Goal: Transaction & Acquisition: Book appointment/travel/reservation

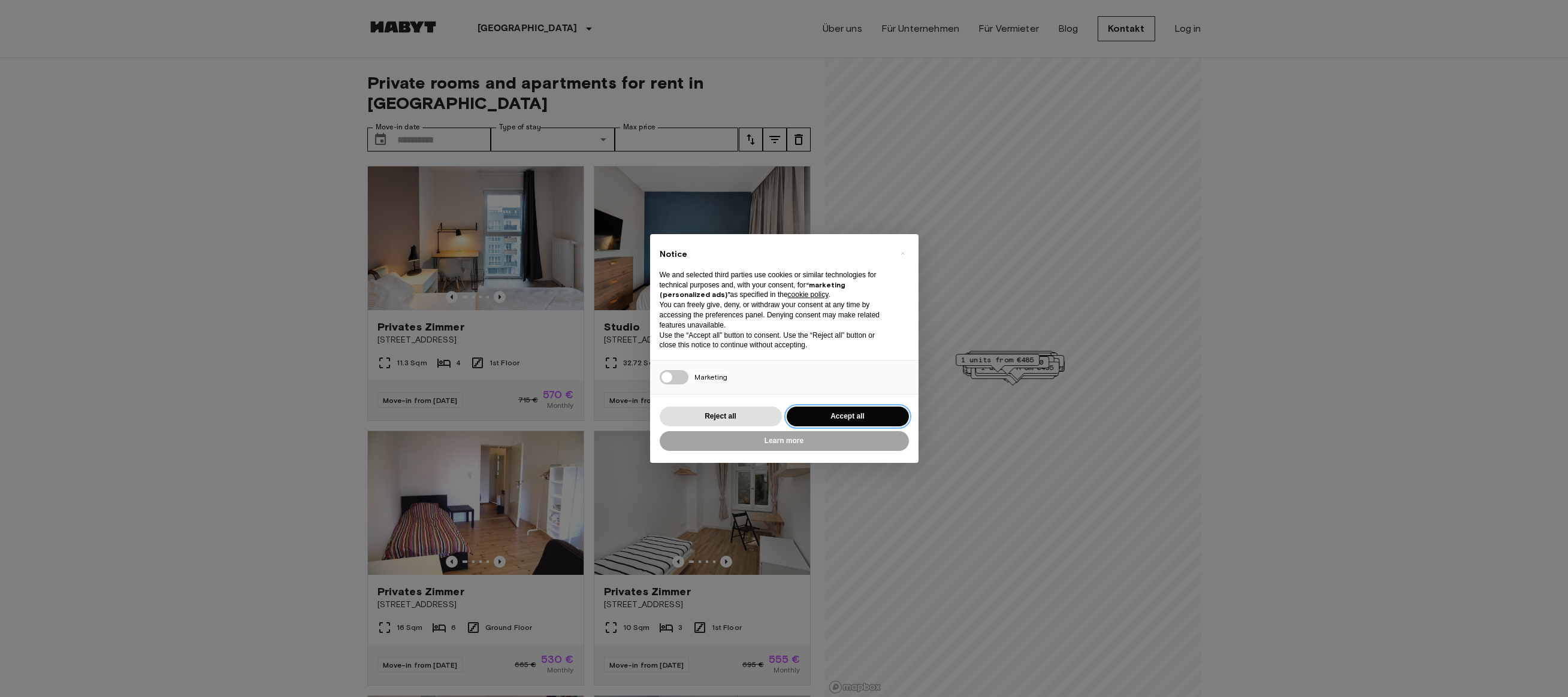
click at [838, 415] on button "Accept all" at bounding box center [848, 416] width 122 height 19
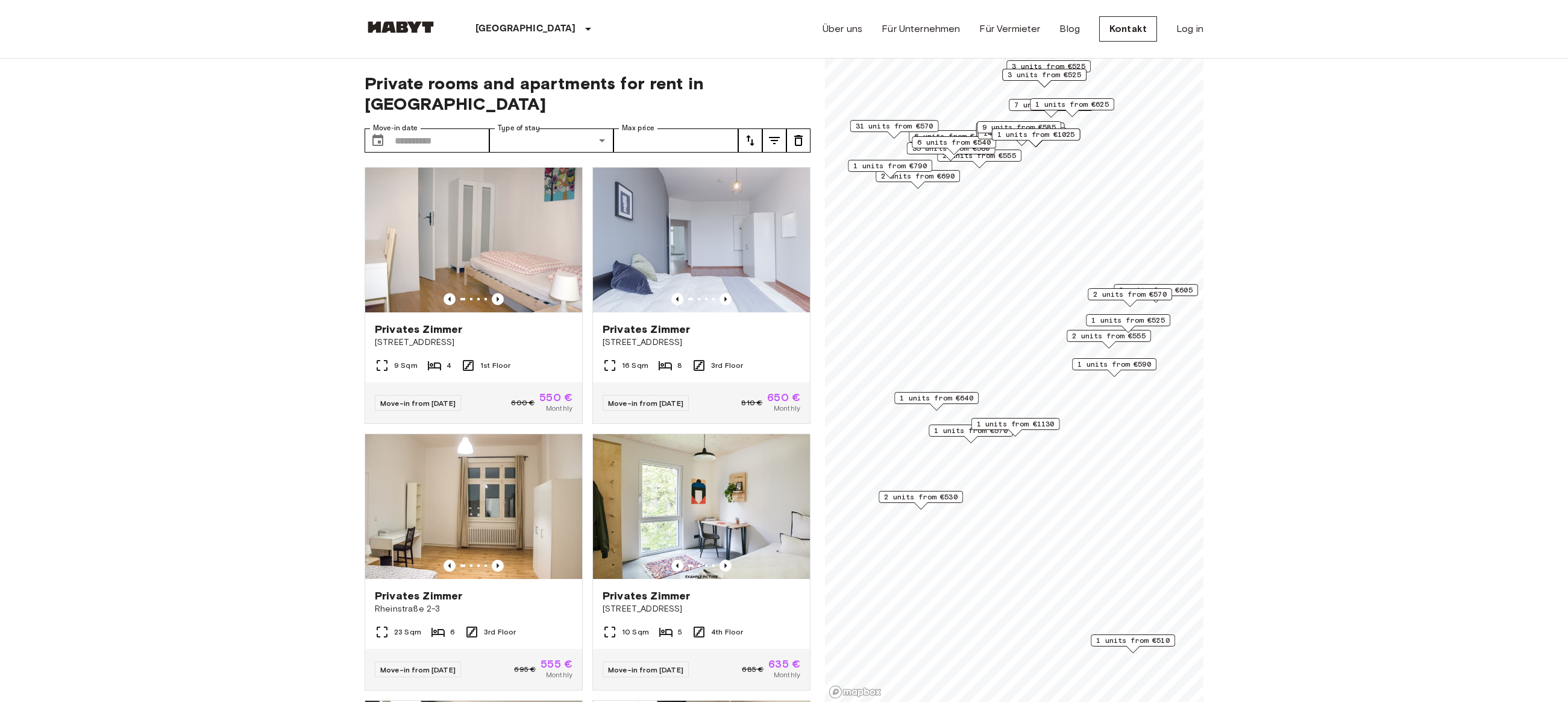
click at [1037, 418] on div "1 units from €1130" at bounding box center [1015, 424] width 89 height 12
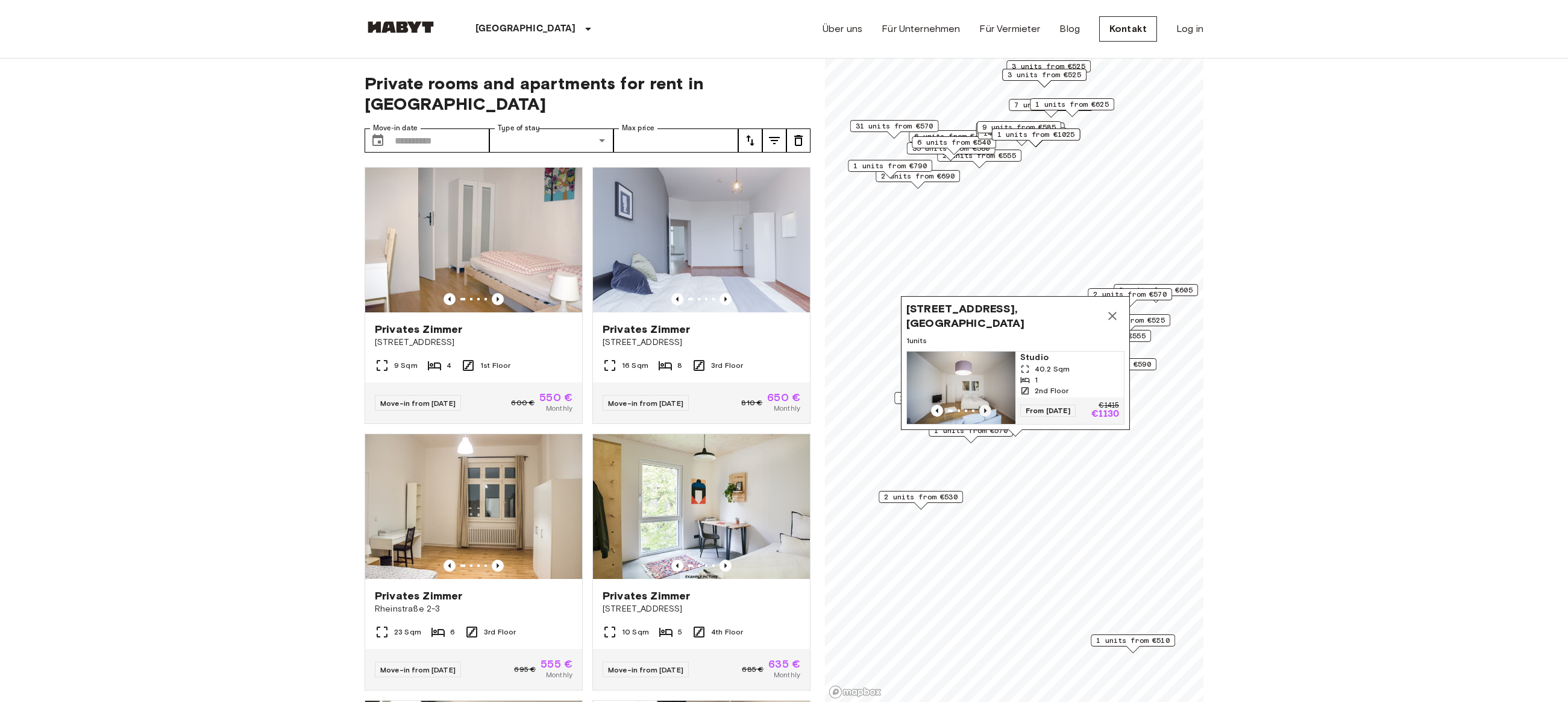
click at [982, 404] on icon "Previous image" at bounding box center [985, 411] width 12 height 12
click at [1111, 312] on icon "Map marker" at bounding box center [1112, 316] width 8 height 8
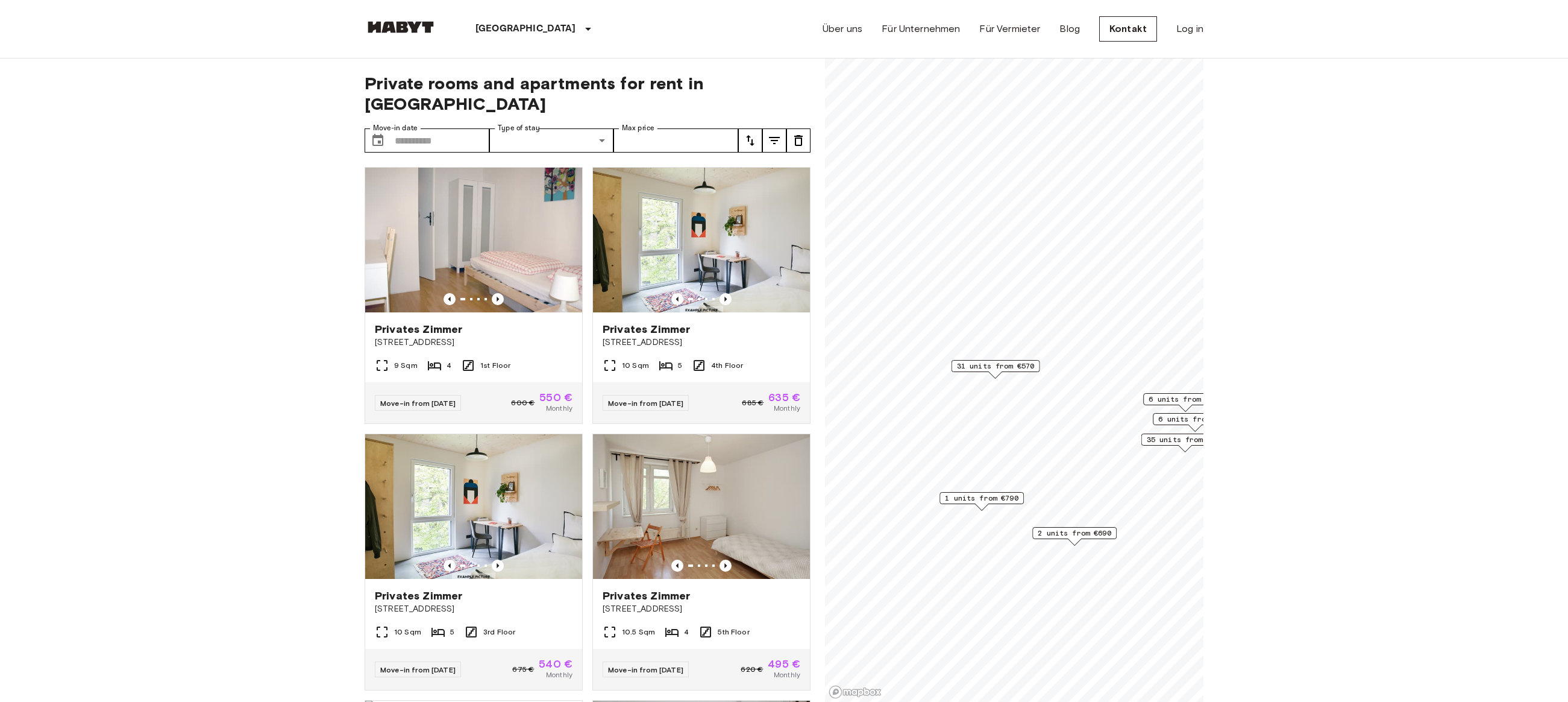
click at [1006, 363] on span "31 units from €570" at bounding box center [996, 366] width 78 height 11
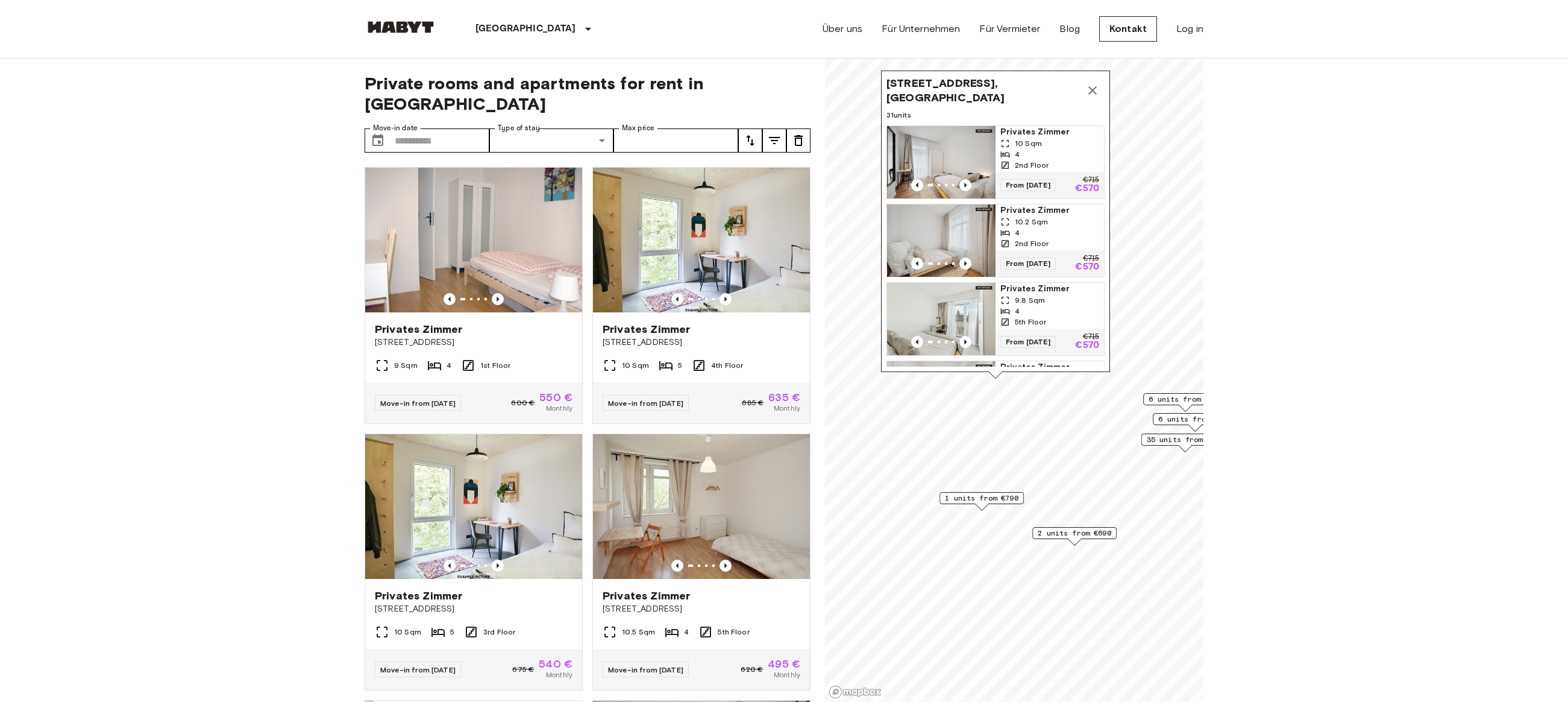
click at [1094, 92] on icon "Map marker" at bounding box center [1092, 91] width 8 height 8
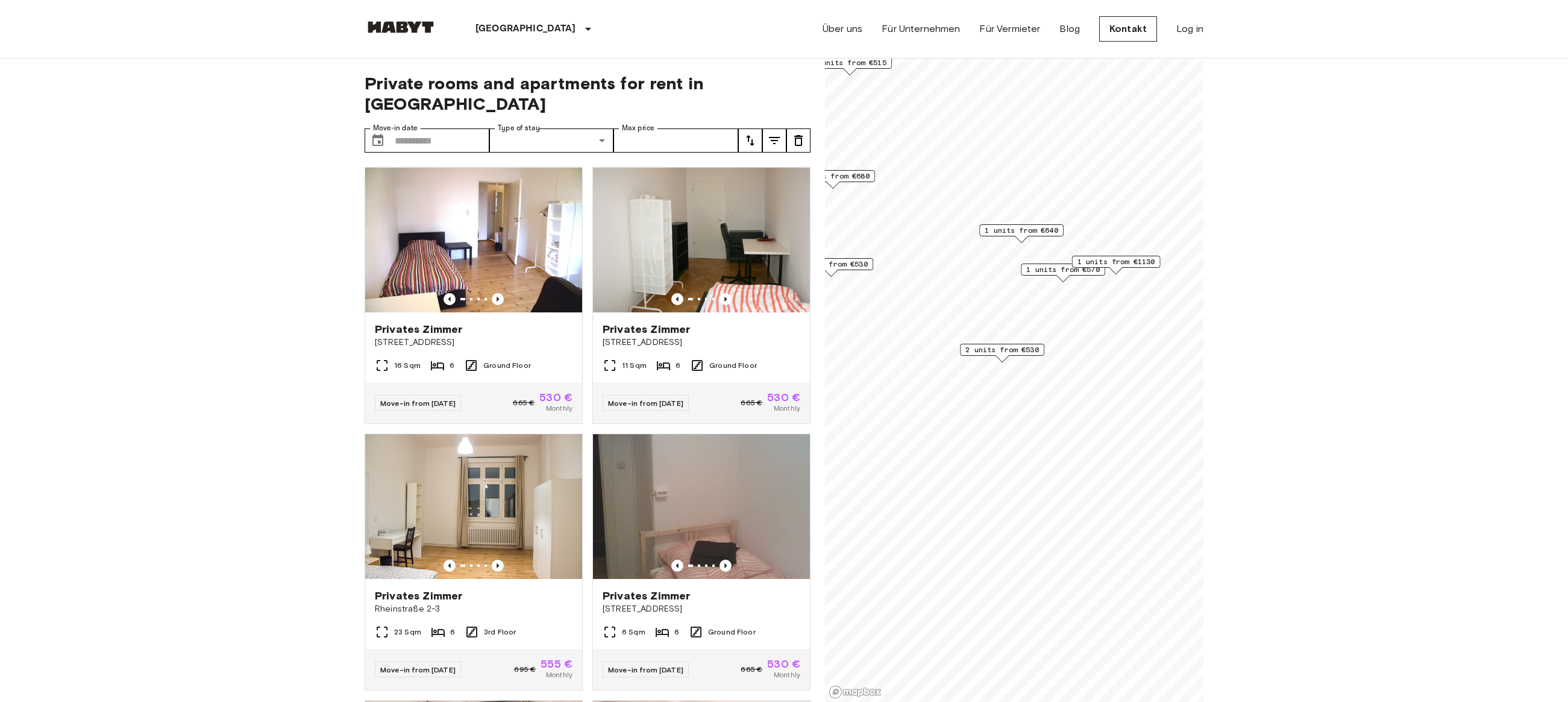
click at [994, 354] on span "2 units from €530" at bounding box center [1002, 350] width 74 height 11
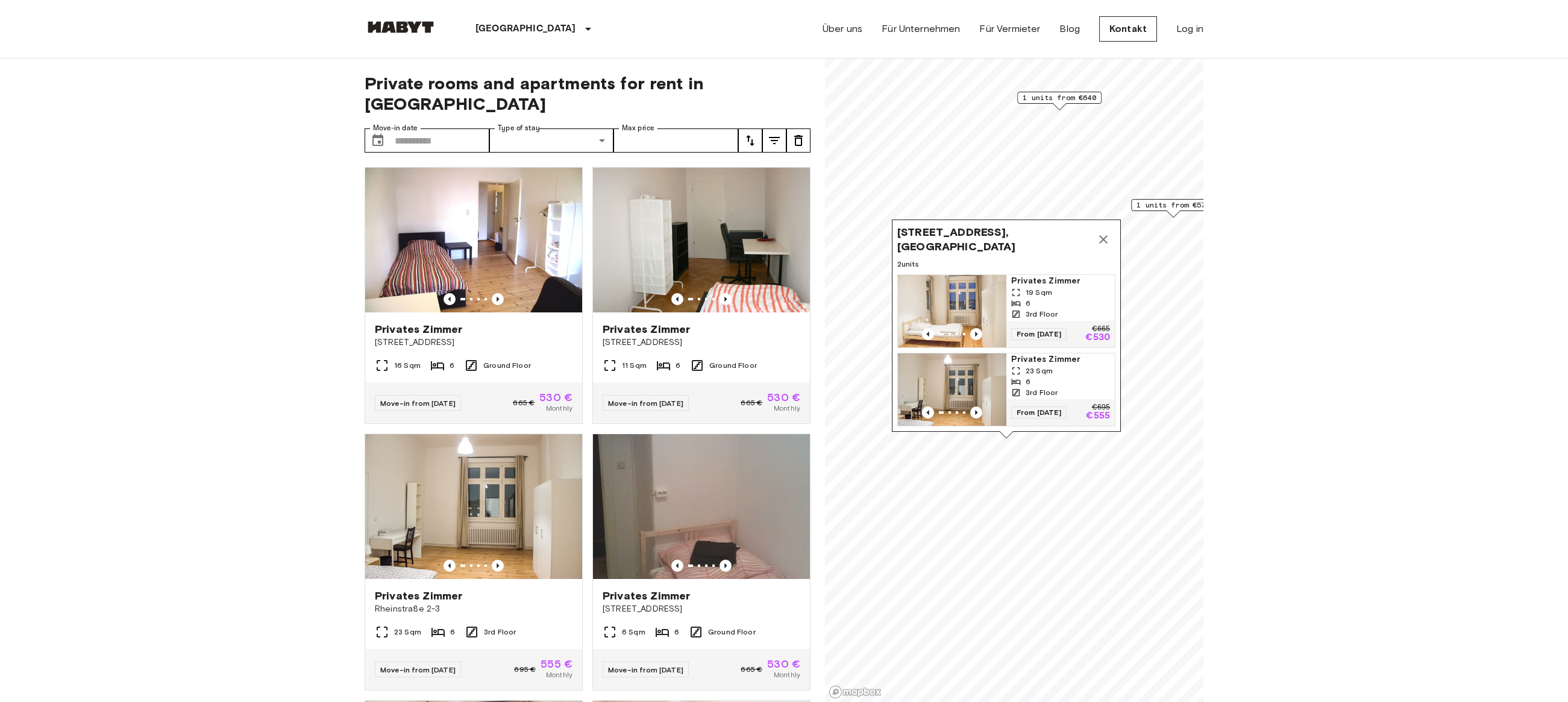
click at [1100, 232] on icon "Map marker" at bounding box center [1103, 239] width 14 height 14
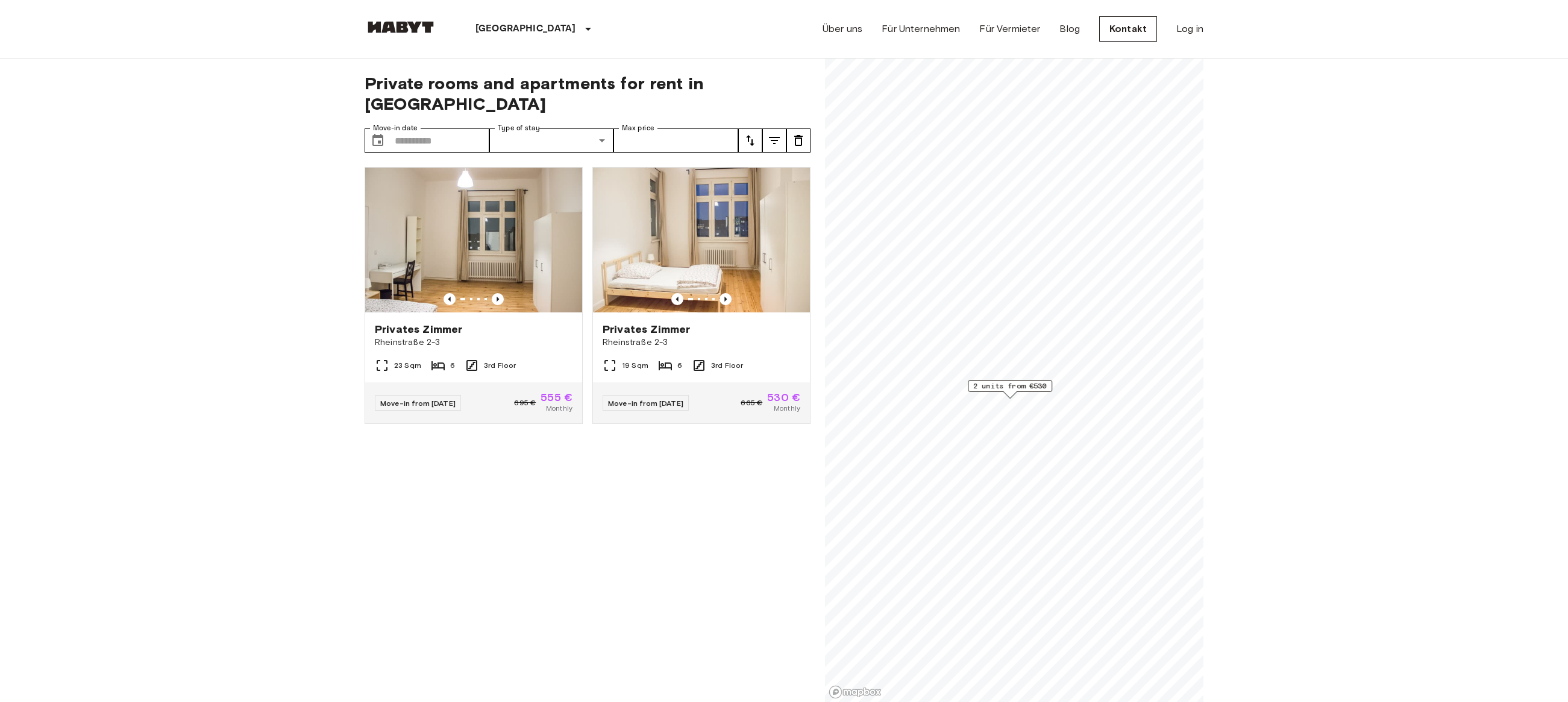
click at [1015, 381] on span "2 units from €530" at bounding box center [1010, 386] width 74 height 11
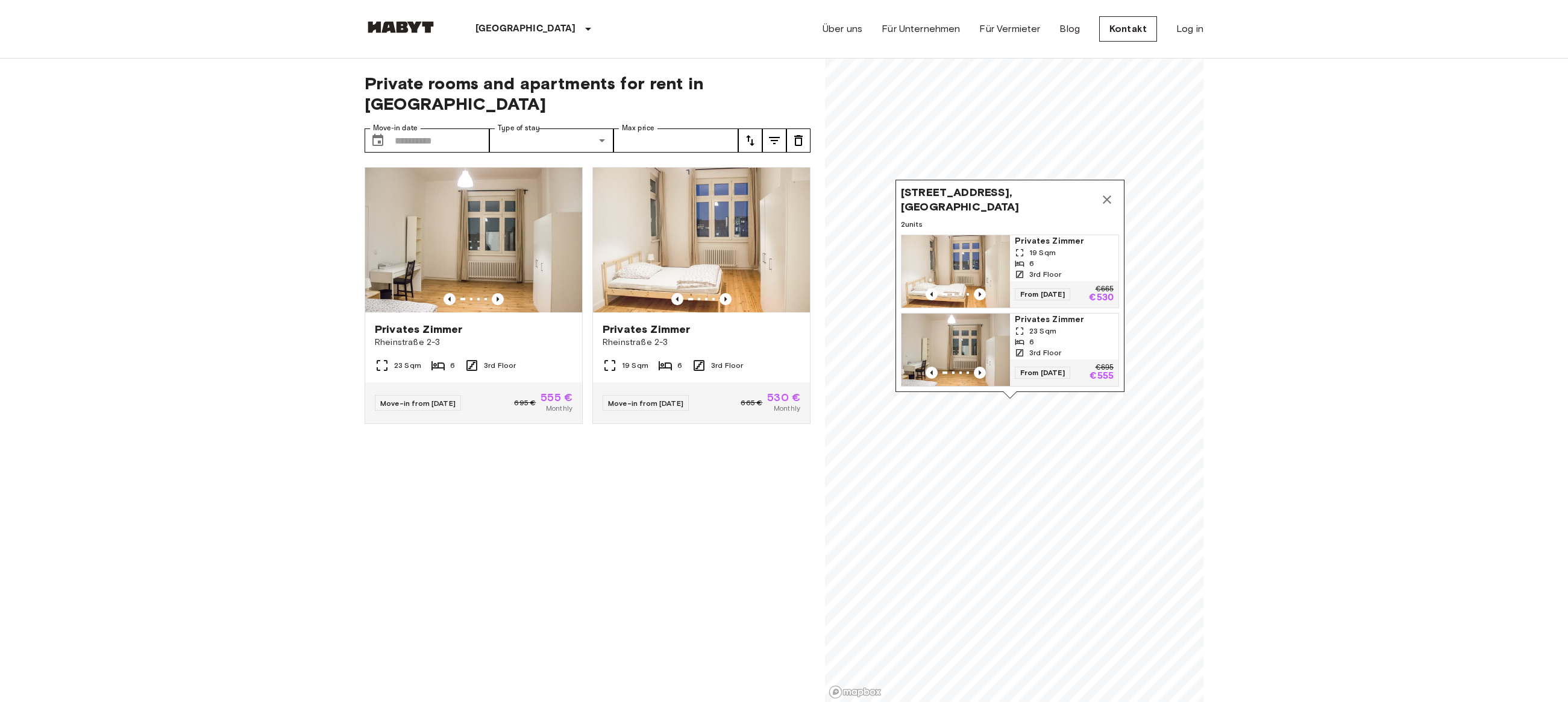
click at [1064, 337] on div "6" at bounding box center [1064, 342] width 99 height 11
click at [1109, 195] on icon "Map marker" at bounding box center [1107, 200] width 8 height 8
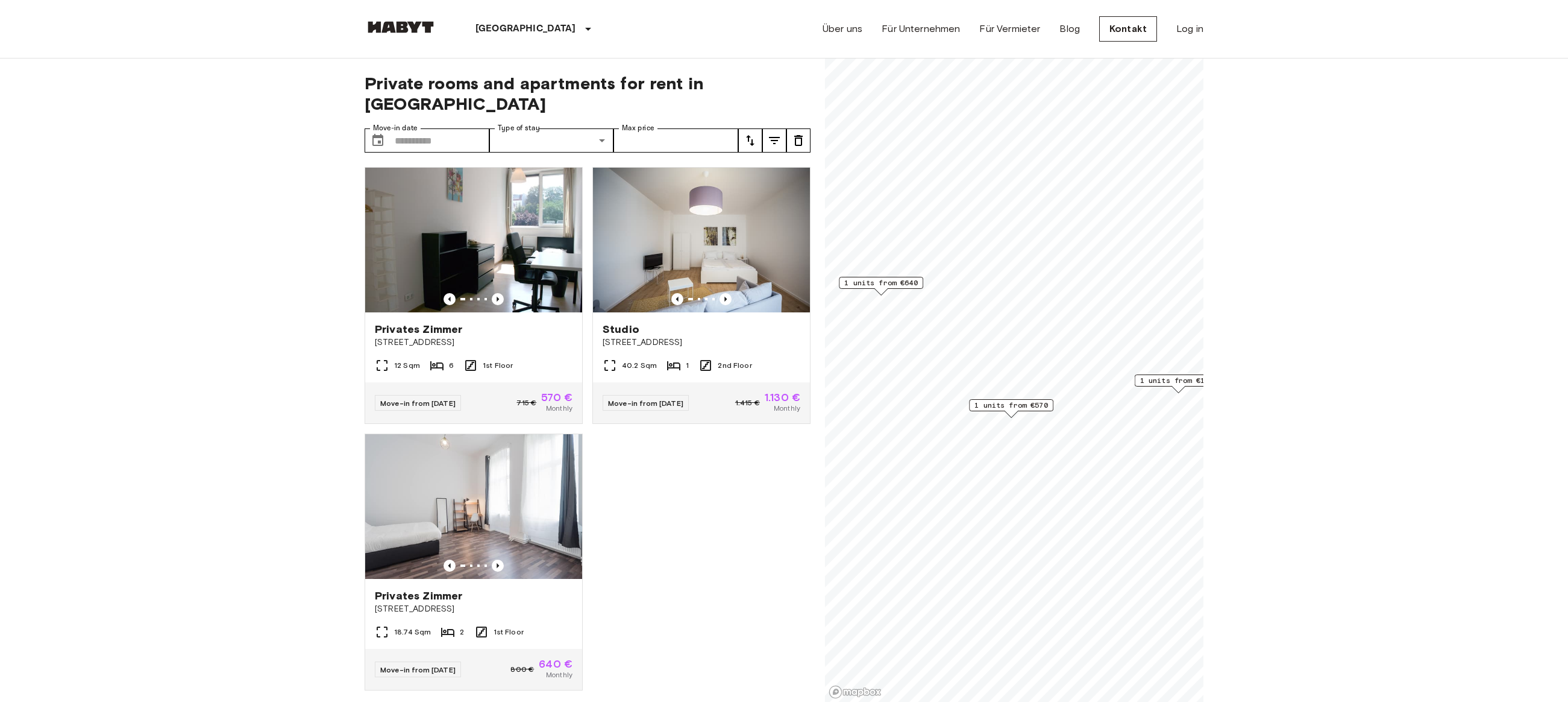
click at [1010, 406] on span "1 units from €570" at bounding box center [1011, 405] width 74 height 11
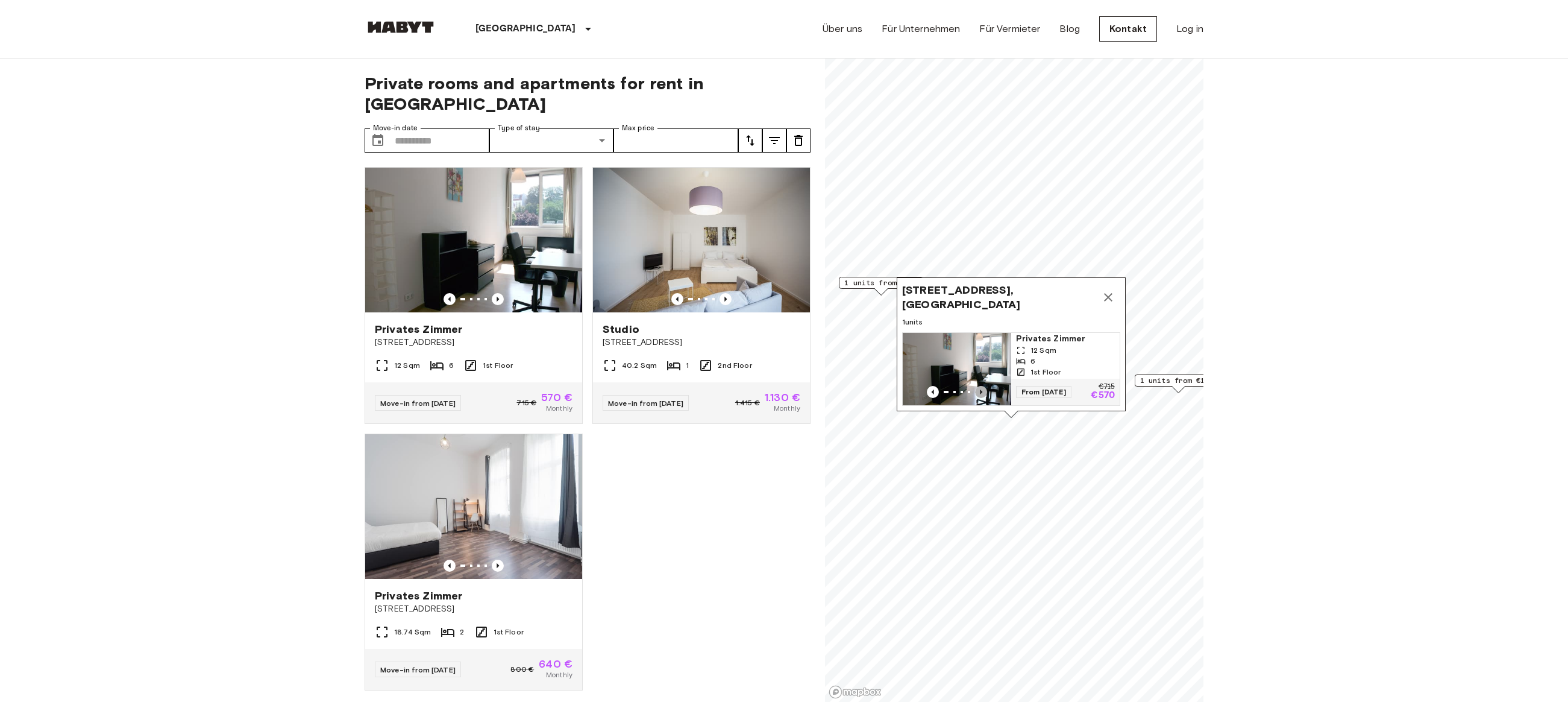
click at [982, 386] on icon "Previous image" at bounding box center [981, 392] width 12 height 12
click at [1114, 290] on icon "Map marker" at bounding box center [1108, 297] width 14 height 14
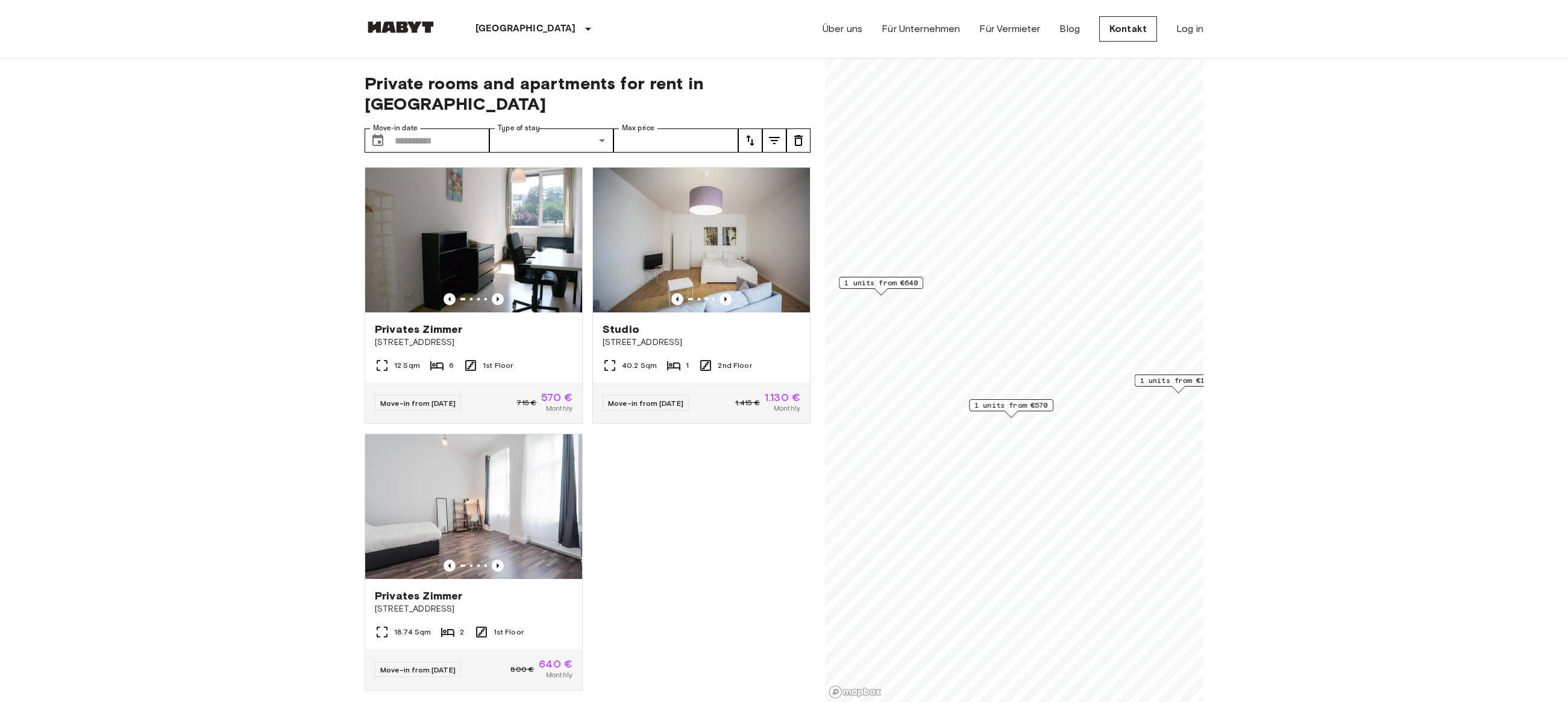
click at [899, 281] on span "1 units from €640" at bounding box center [881, 283] width 74 height 11
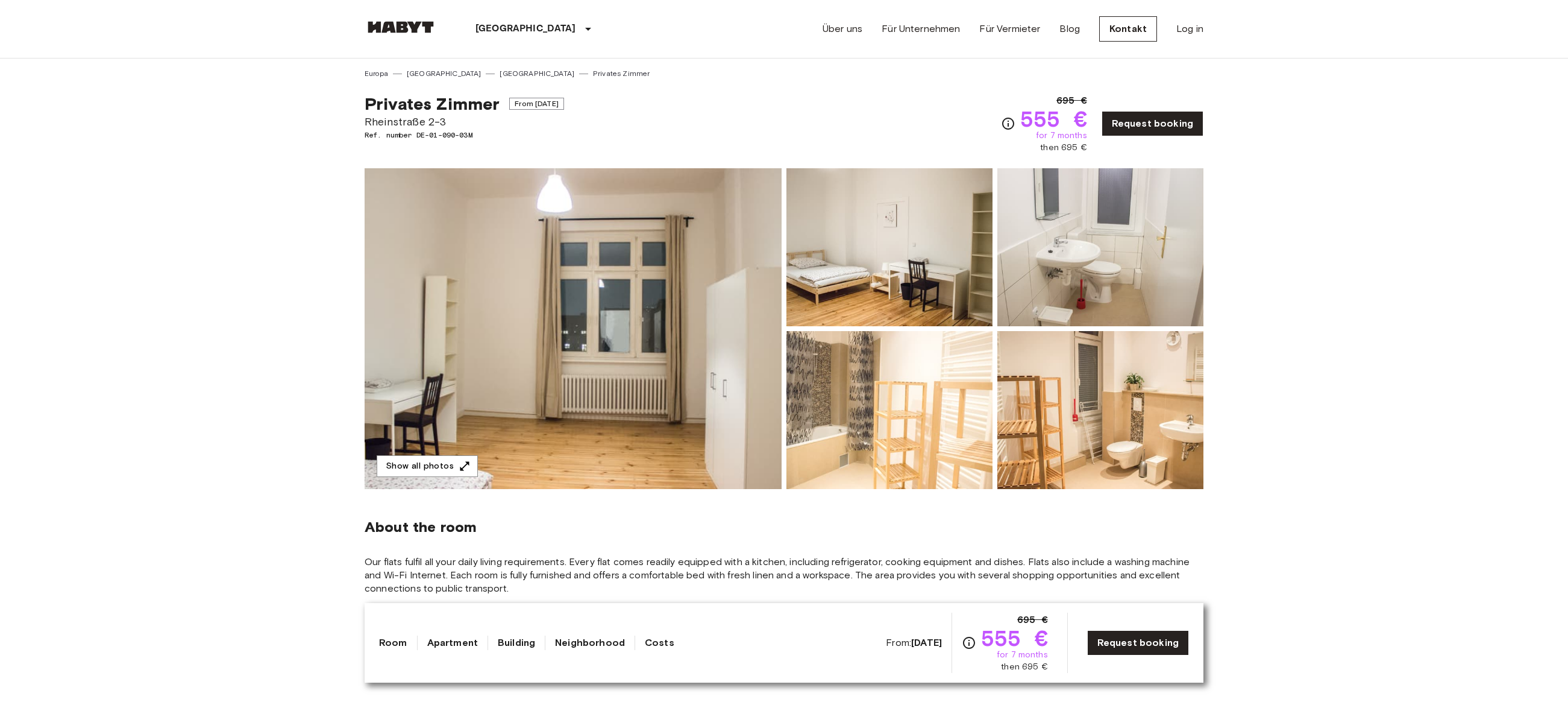
click at [497, 379] on img at bounding box center [572, 329] width 417 height 321
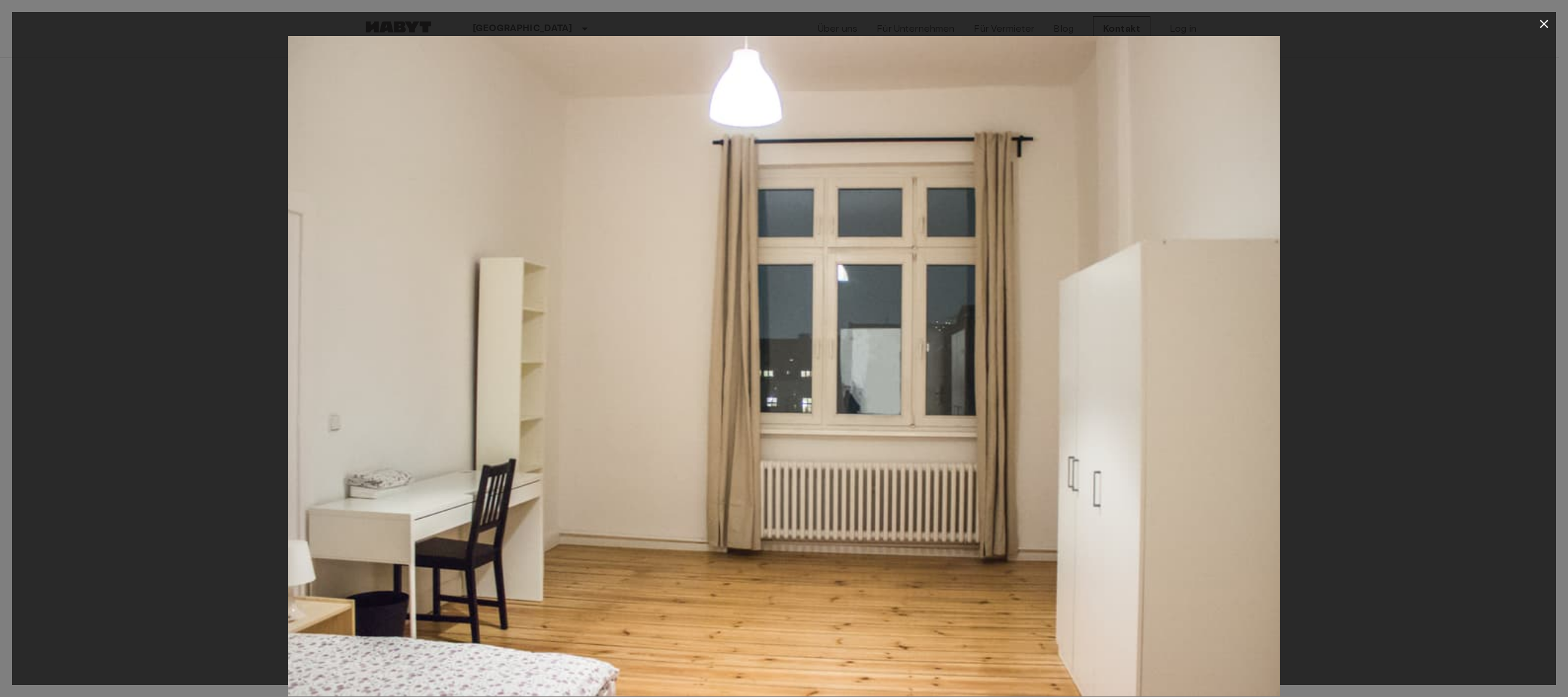
click at [1427, 373] on div at bounding box center [784, 367] width 1544 height 661
click at [1401, 306] on div at bounding box center [784, 367] width 1544 height 661
click at [1545, 25] on icon "button" at bounding box center [1543, 24] width 14 height 14
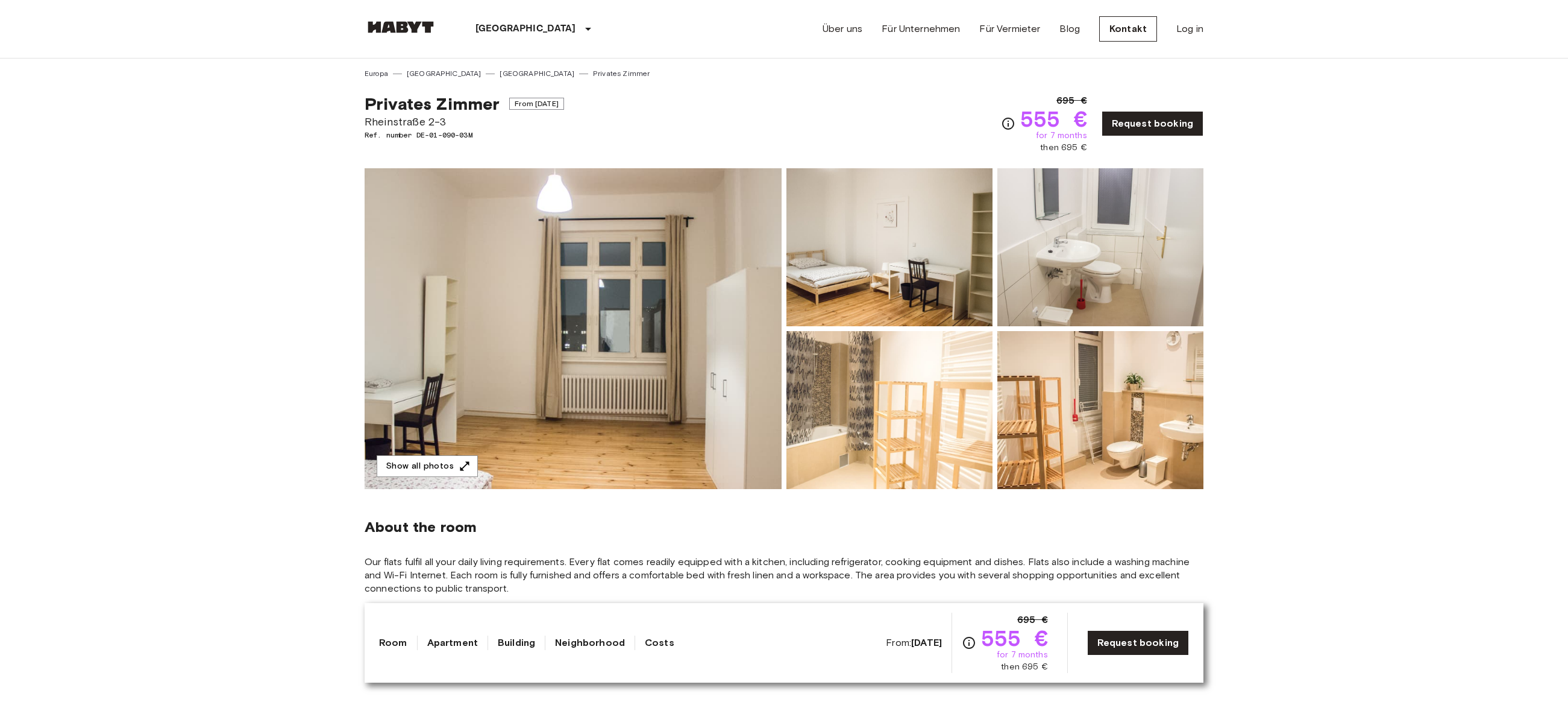
click at [903, 431] on img at bounding box center [889, 411] width 206 height 158
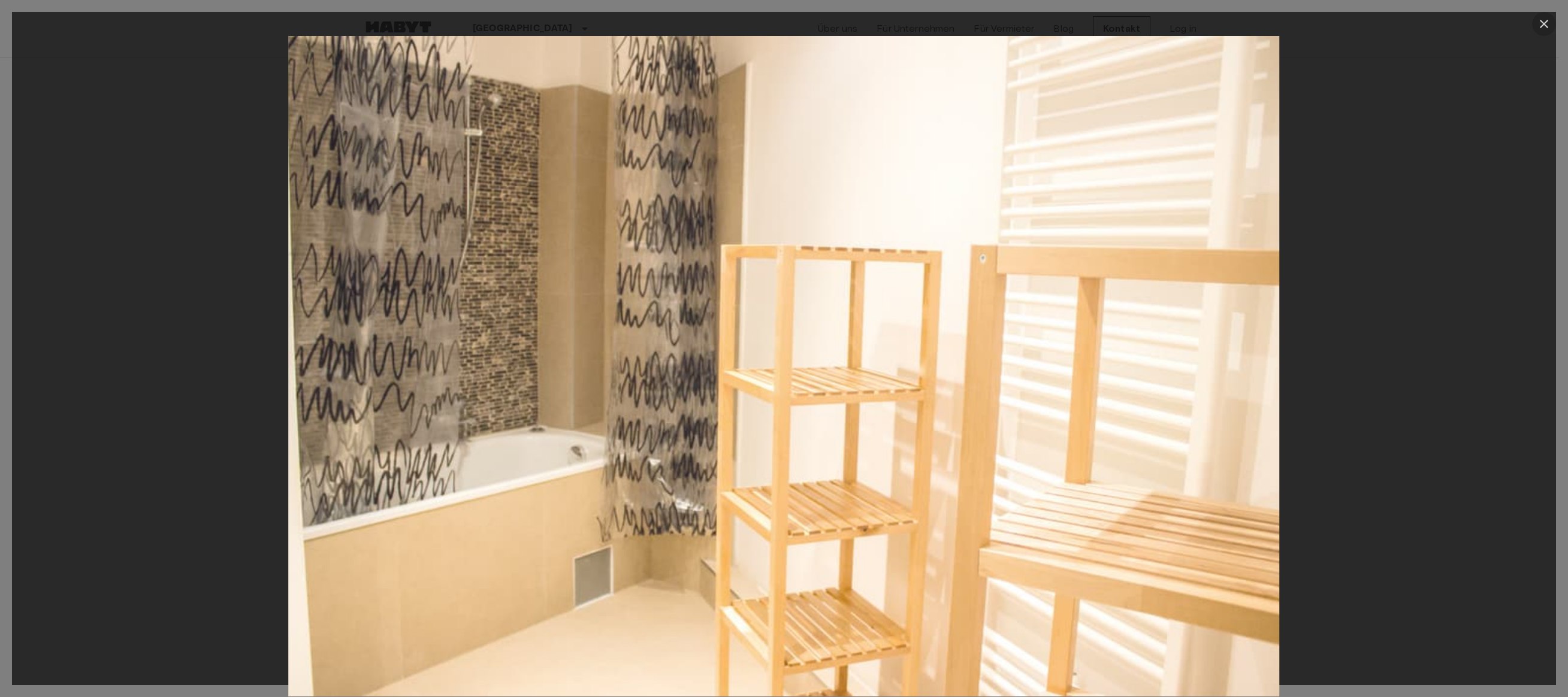
click at [1537, 24] on icon "button" at bounding box center [1543, 24] width 14 height 14
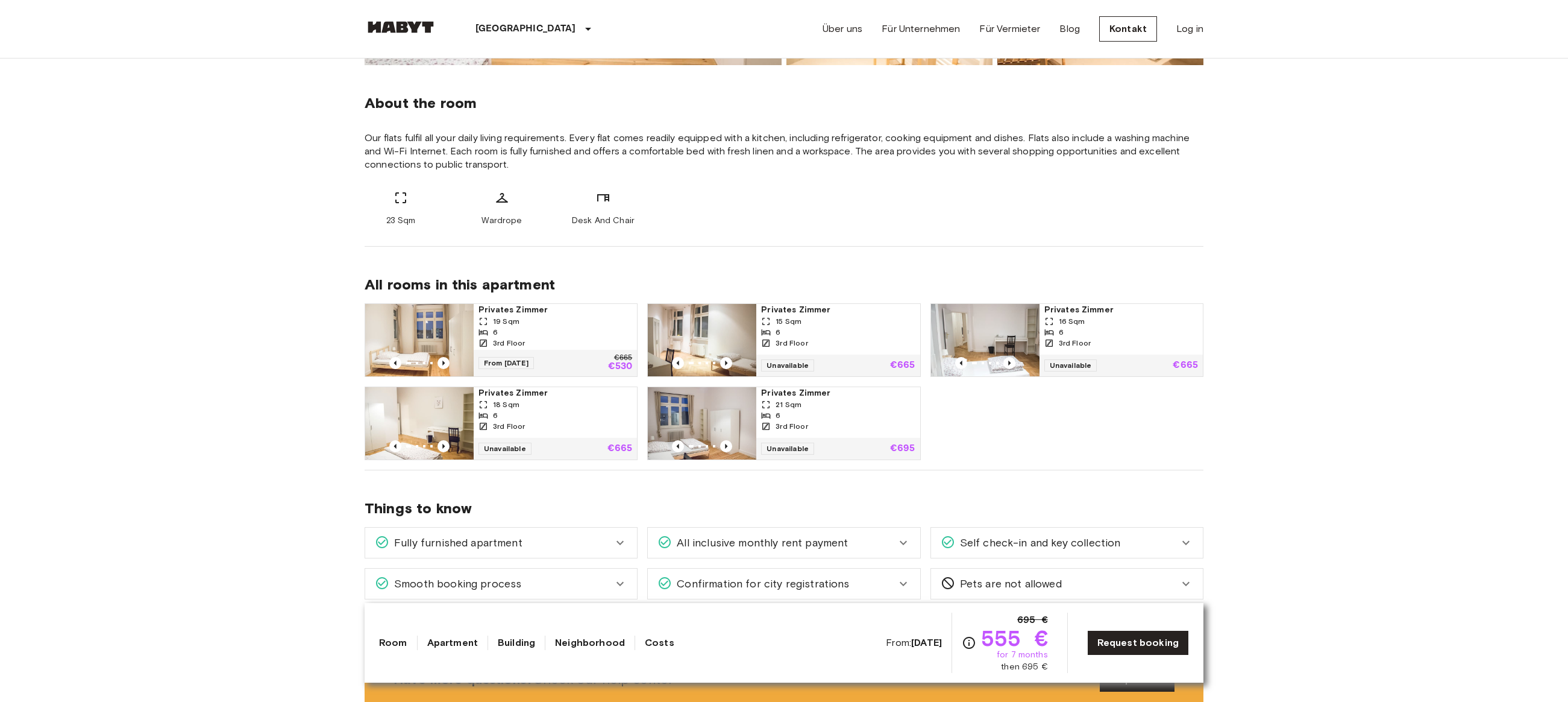
scroll to position [422, 0]
